Goal: Check status: Check status

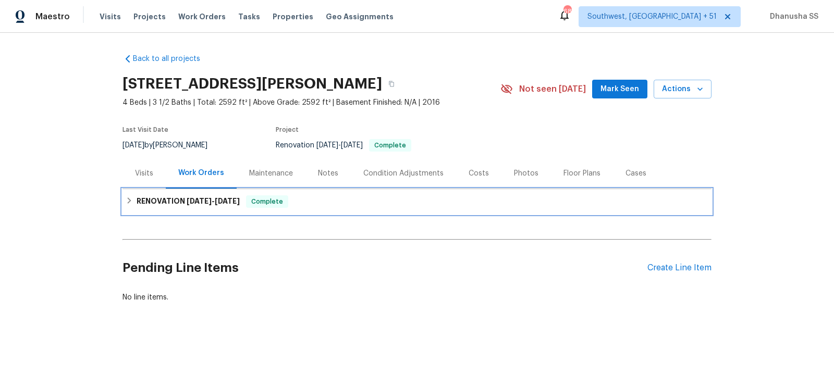
click at [306, 202] on div "RENOVATION 9/4/25 - 9/10/25 Complete" at bounding box center [417, 201] width 583 height 13
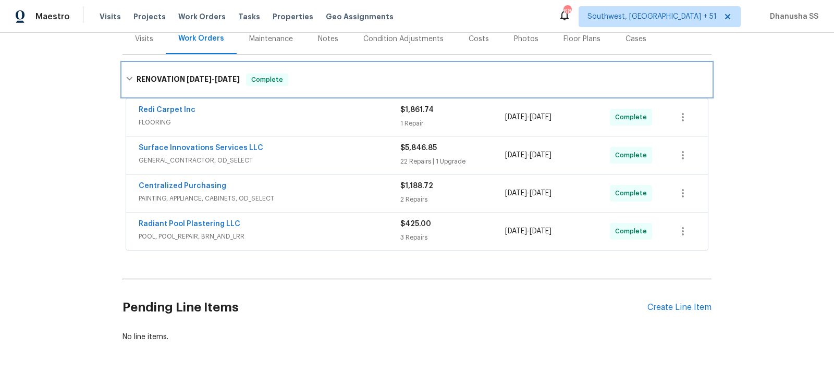
scroll to position [157, 0]
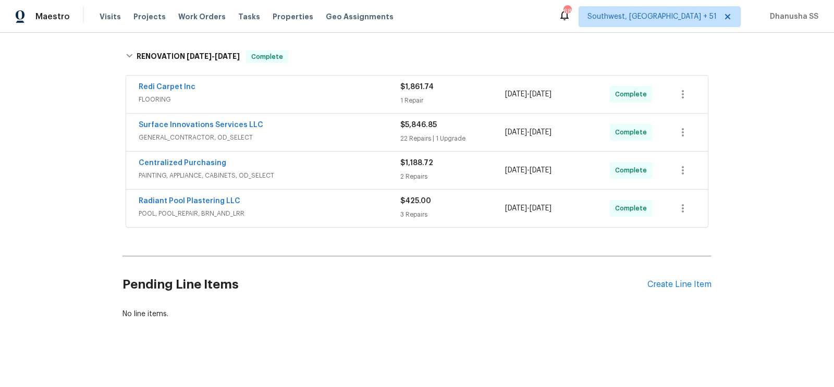
click at [378, 204] on div "Radiant Pool Plastering LLC" at bounding box center [270, 202] width 262 height 13
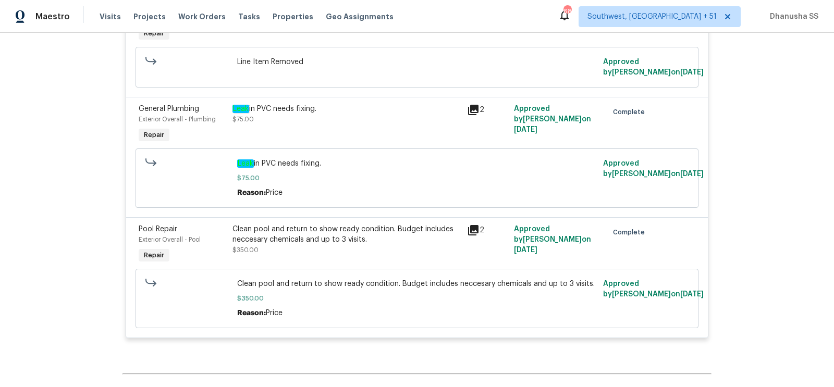
scroll to position [207, 0]
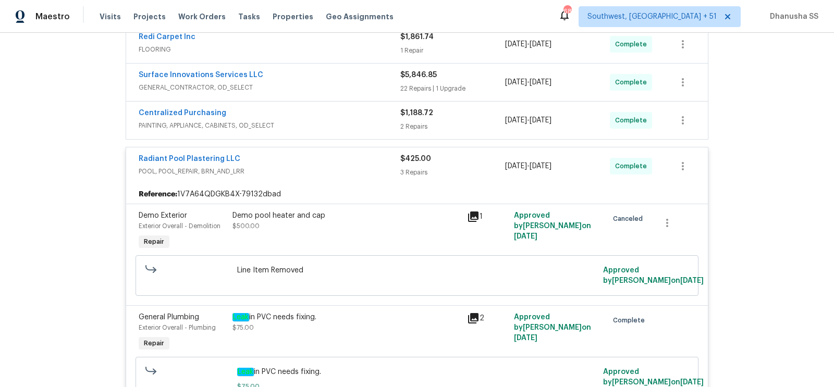
click at [335, 121] on span "PAINTING, APPLIANCE, CABINETS, OD_SELECT" at bounding box center [270, 125] width 262 height 10
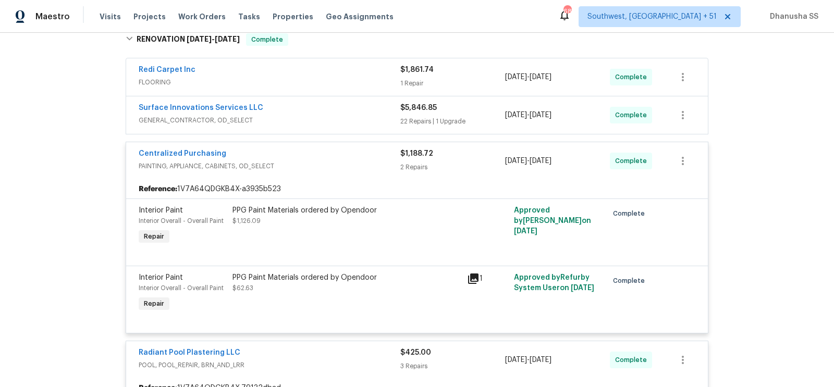
click at [361, 79] on span "FLOORING" at bounding box center [270, 82] width 262 height 10
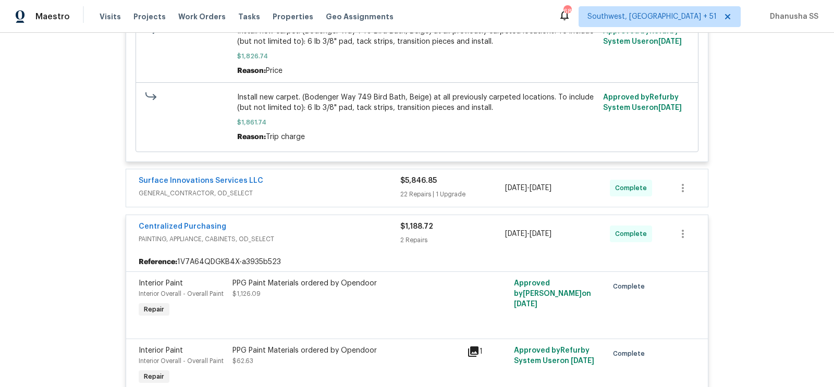
scroll to position [344, 0]
click at [339, 204] on div "Surface Innovations Services LLC GENERAL_CONTRACTOR, OD_SELECT $5,846.85 22 Rep…" at bounding box center [417, 187] width 582 height 38
click at [339, 198] on span "GENERAL_CONTRACTOR, OD_SELECT" at bounding box center [270, 192] width 262 height 10
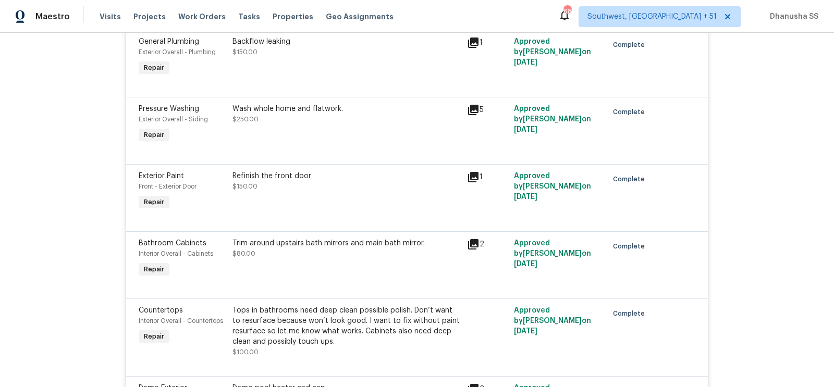
scroll to position [1817, 0]
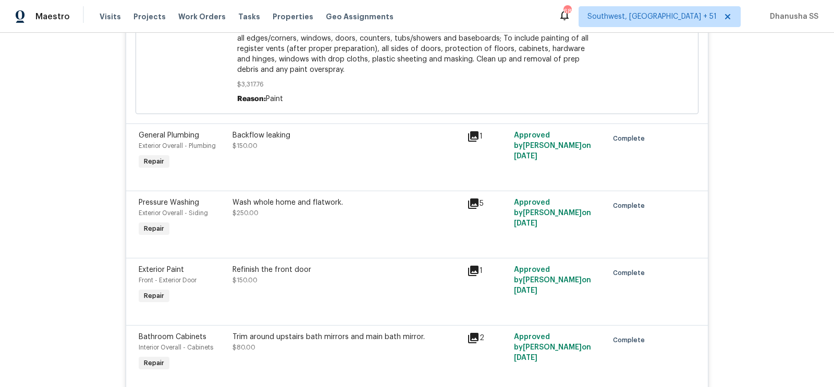
click at [264, 130] on div "Backflow leaking" at bounding box center [346, 135] width 228 height 10
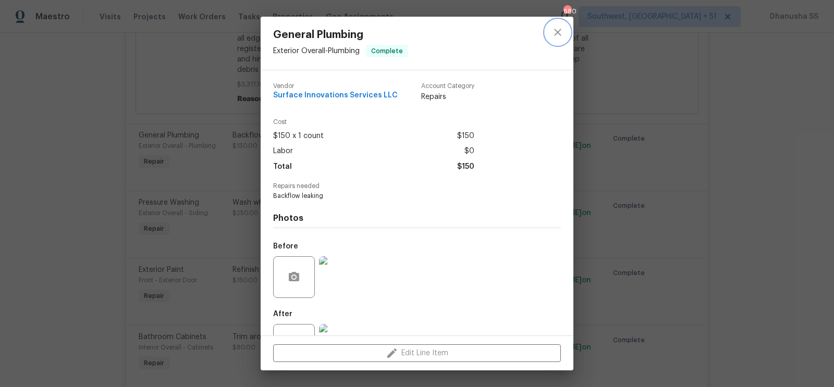
click at [554, 32] on icon "close" at bounding box center [557, 32] width 13 height 13
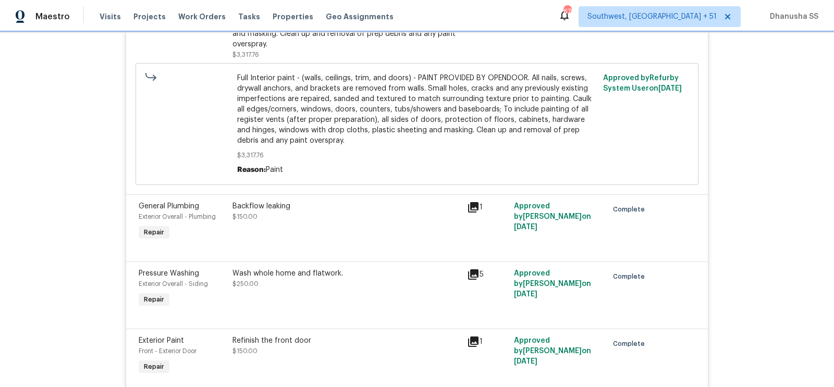
scroll to position [1788, 0]
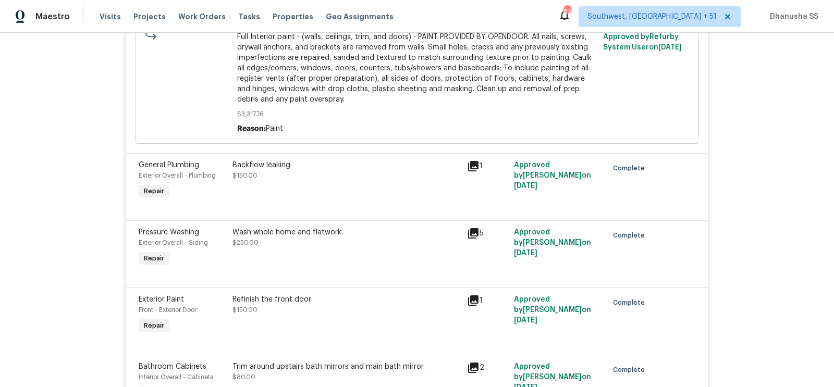
click at [269, 175] on div "Backflow leaking $150.00" at bounding box center [346, 181] width 235 height 48
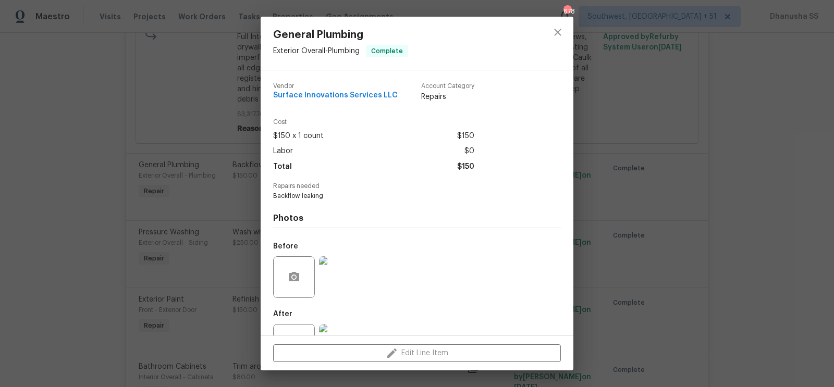
scroll to position [40, 0]
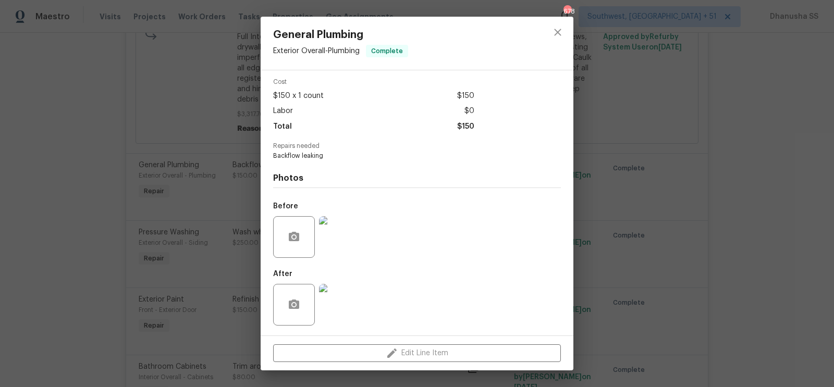
click at [347, 231] on img at bounding box center [340, 237] width 42 height 42
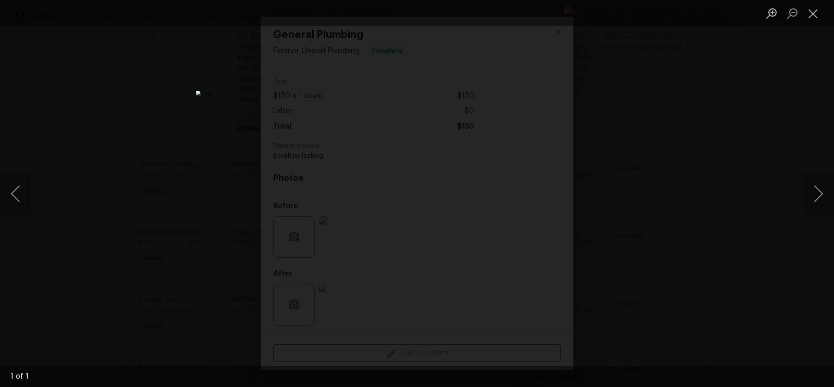
click at [799, 168] on div "Lightbox" at bounding box center [417, 193] width 834 height 387
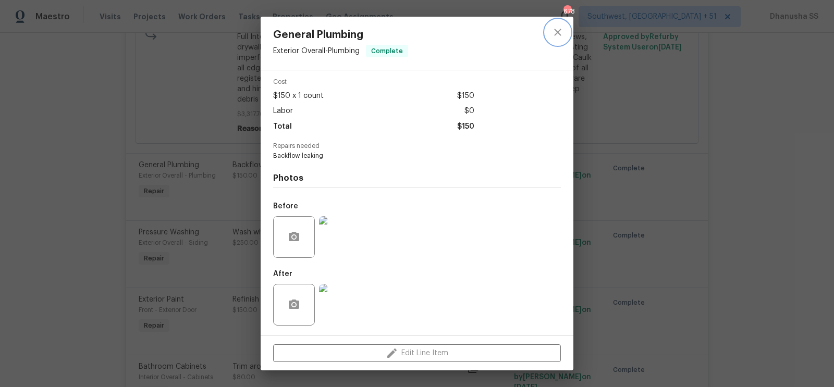
click at [563, 32] on icon "close" at bounding box center [557, 32] width 13 height 13
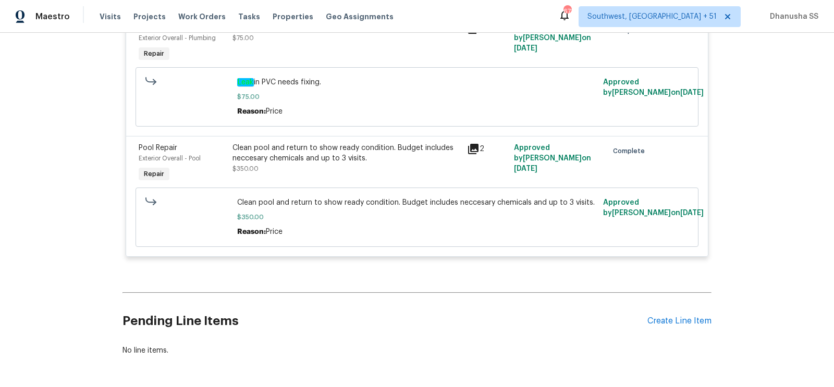
scroll to position [3375, 0]
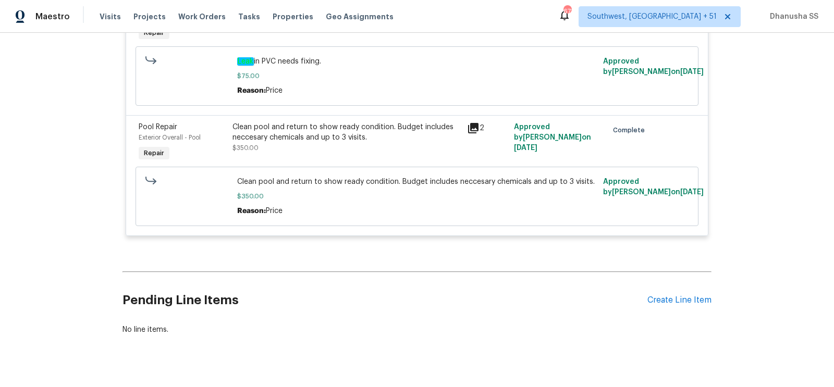
click at [279, 122] on div "Clean pool and return to show ready condition. Budget includes neccesary chemic…" at bounding box center [346, 132] width 228 height 21
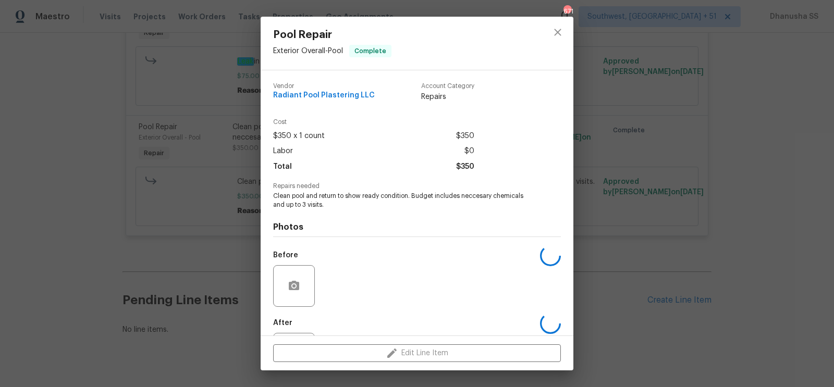
scroll to position [49, 0]
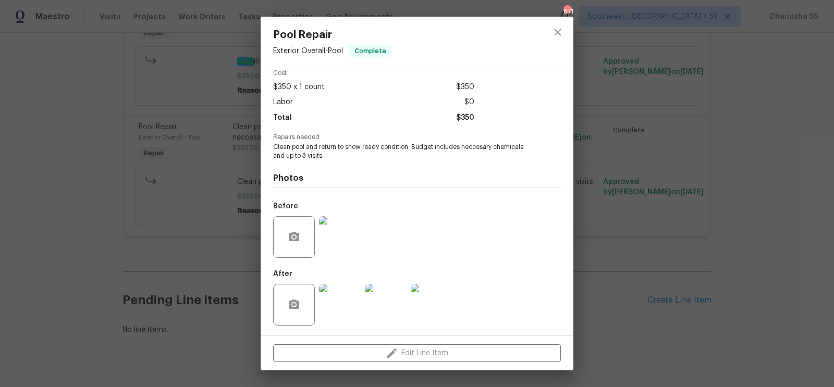
click at [347, 308] on img at bounding box center [340, 305] width 42 height 42
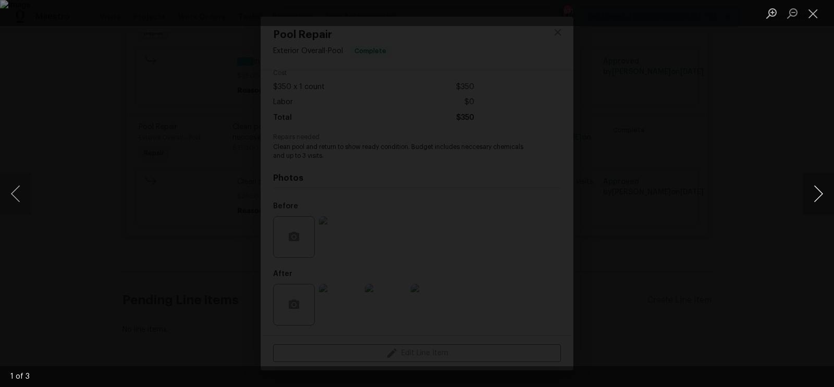
click at [823, 190] on button "Next image" at bounding box center [818, 194] width 31 height 42
click at [631, 238] on div "Lightbox" at bounding box center [417, 193] width 834 height 387
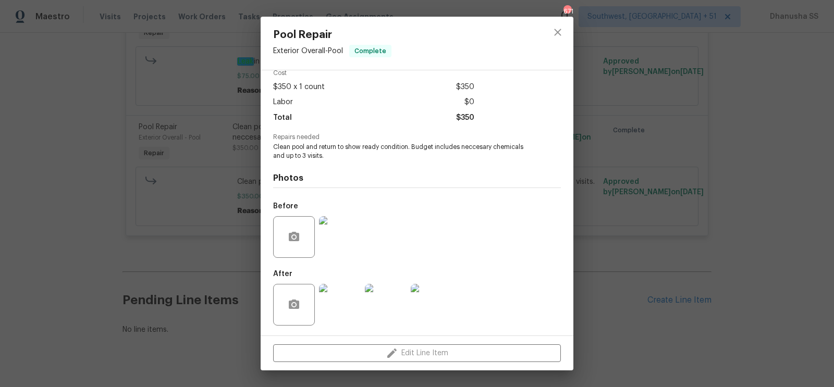
click at [384, 314] on img at bounding box center [386, 305] width 42 height 42
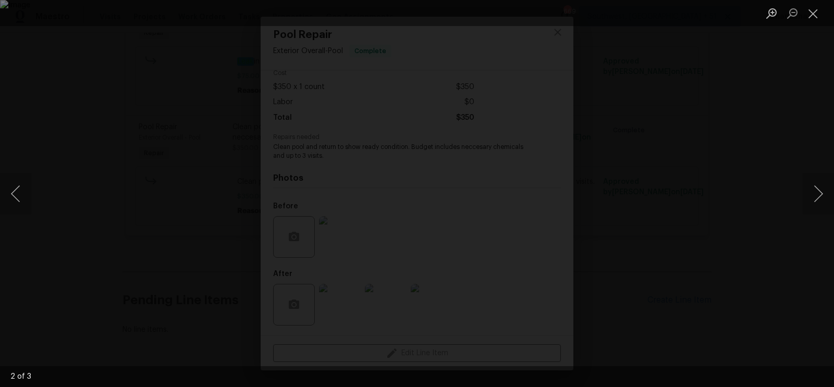
click at [681, 73] on div "Lightbox" at bounding box center [417, 193] width 834 height 387
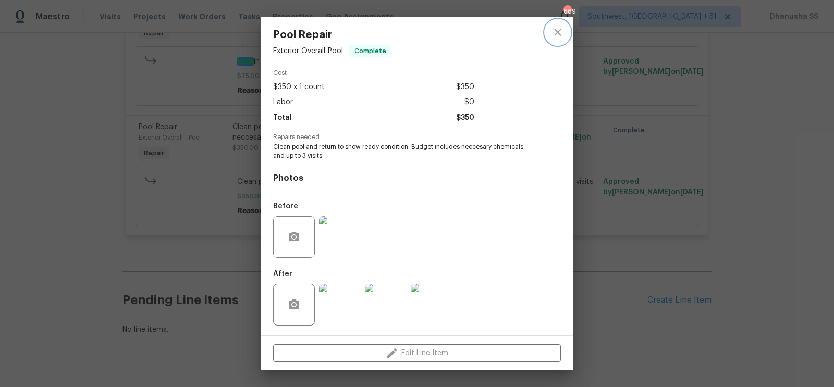
click at [559, 28] on icon "close" at bounding box center [557, 32] width 13 height 13
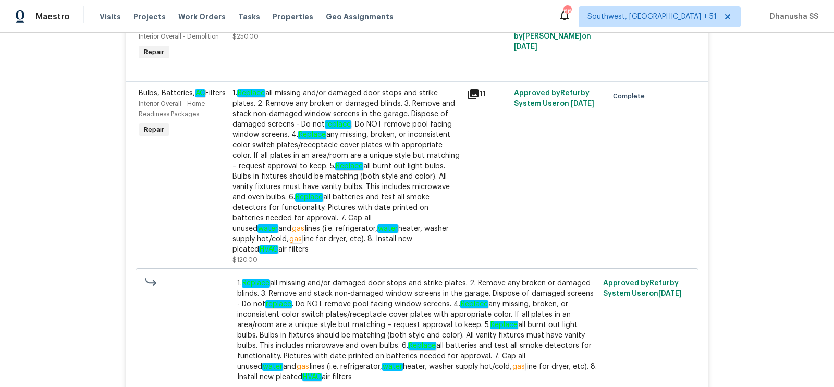
scroll to position [2273, 0]
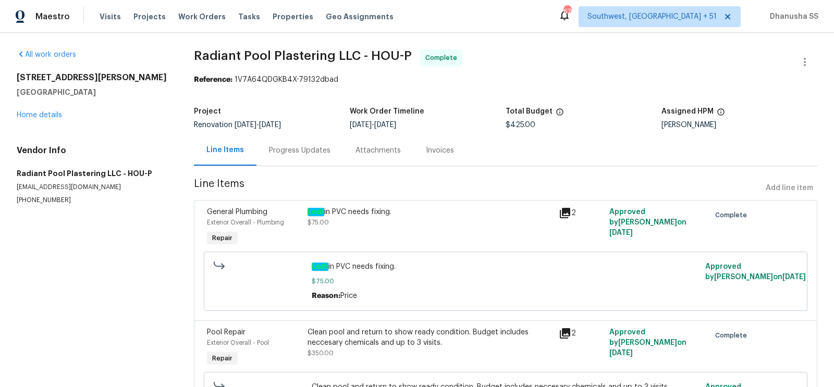
click at [287, 155] on div "Progress Updates" at bounding box center [300, 150] width 62 height 10
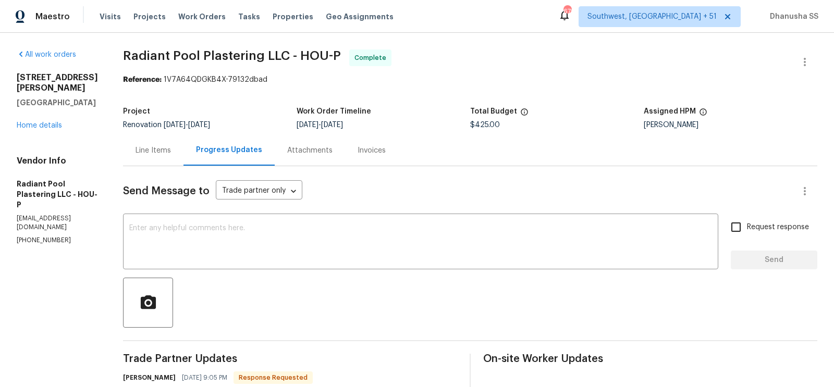
click at [171, 152] on div "Line Items" at bounding box center [153, 150] width 35 height 10
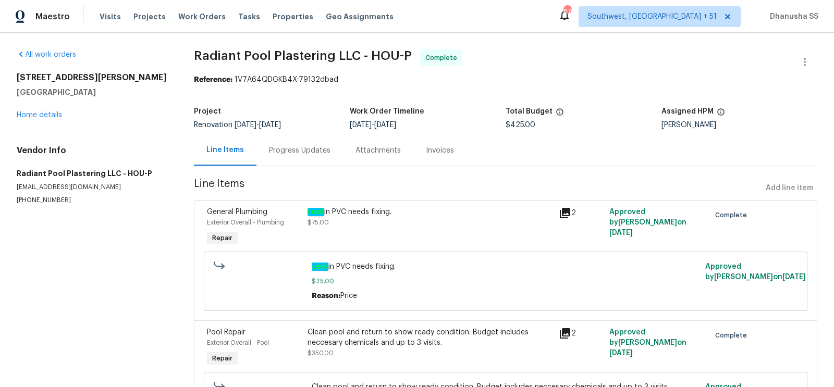
scroll to position [84, 0]
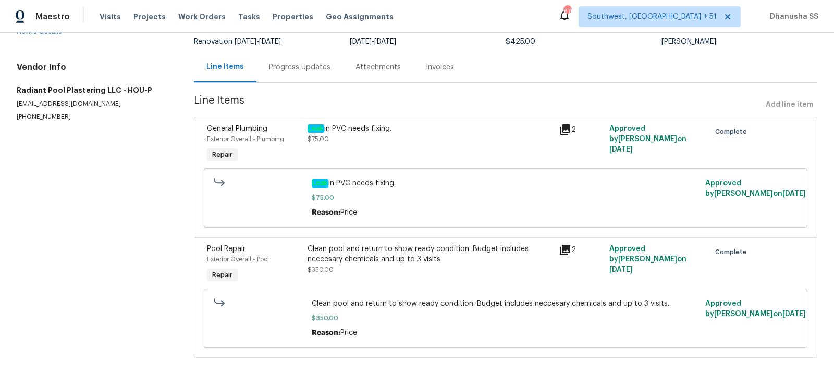
click at [294, 69] on div "Progress Updates" at bounding box center [300, 67] width 62 height 10
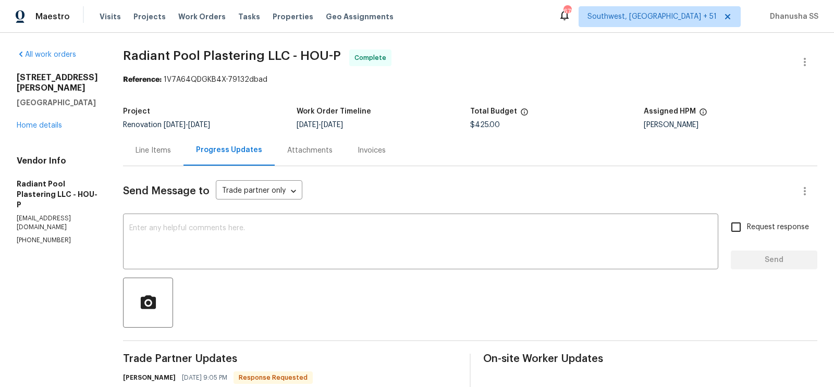
click at [162, 156] on div "Line Items" at bounding box center [153, 150] width 60 height 31
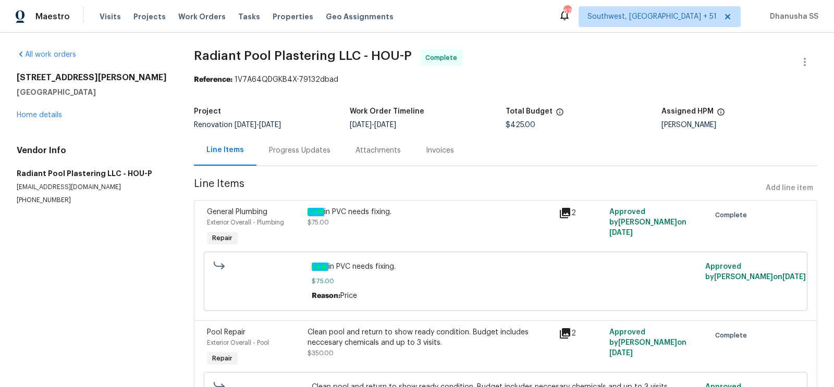
click at [572, 213] on div "2" at bounding box center [581, 213] width 44 height 13
click at [567, 214] on icon at bounding box center [565, 213] width 13 height 13
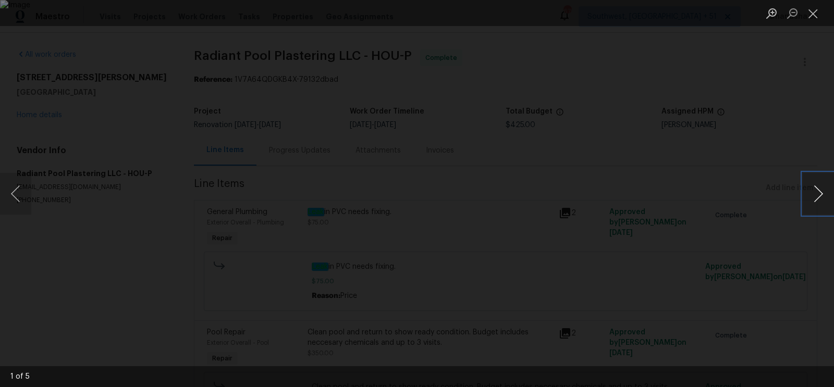
click at [815, 191] on button "Next image" at bounding box center [818, 194] width 31 height 42
click at [811, 14] on button "Close lightbox" at bounding box center [813, 13] width 21 height 18
